Goal: Check status

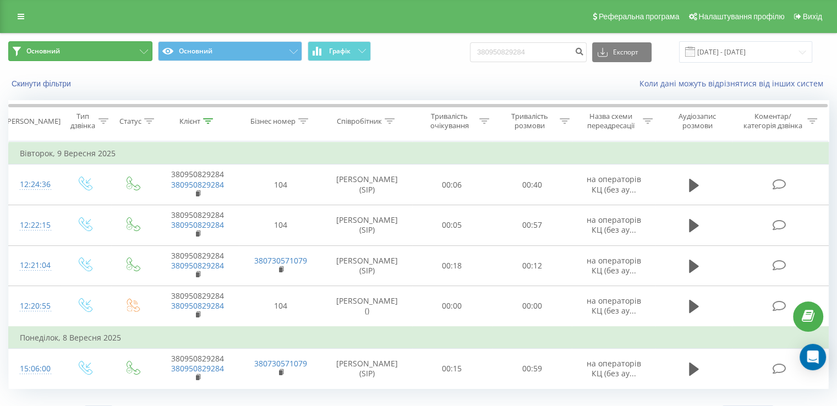
click at [56, 52] on span "Основний" at bounding box center [43, 51] width 34 height 9
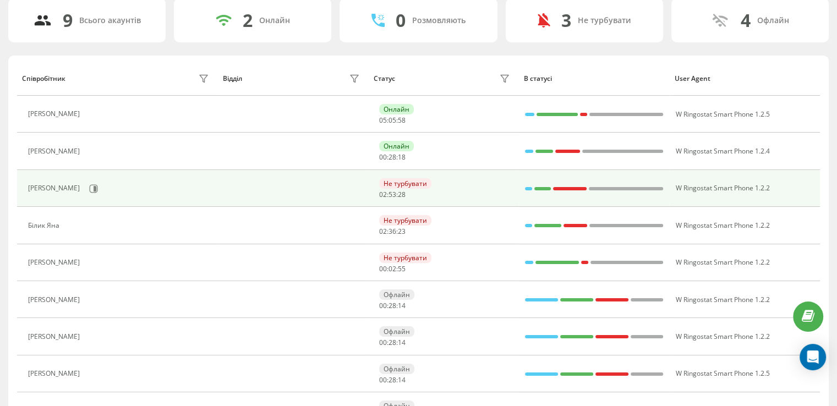
scroll to position [55, 0]
